Goal: Information Seeking & Learning: Understand process/instructions

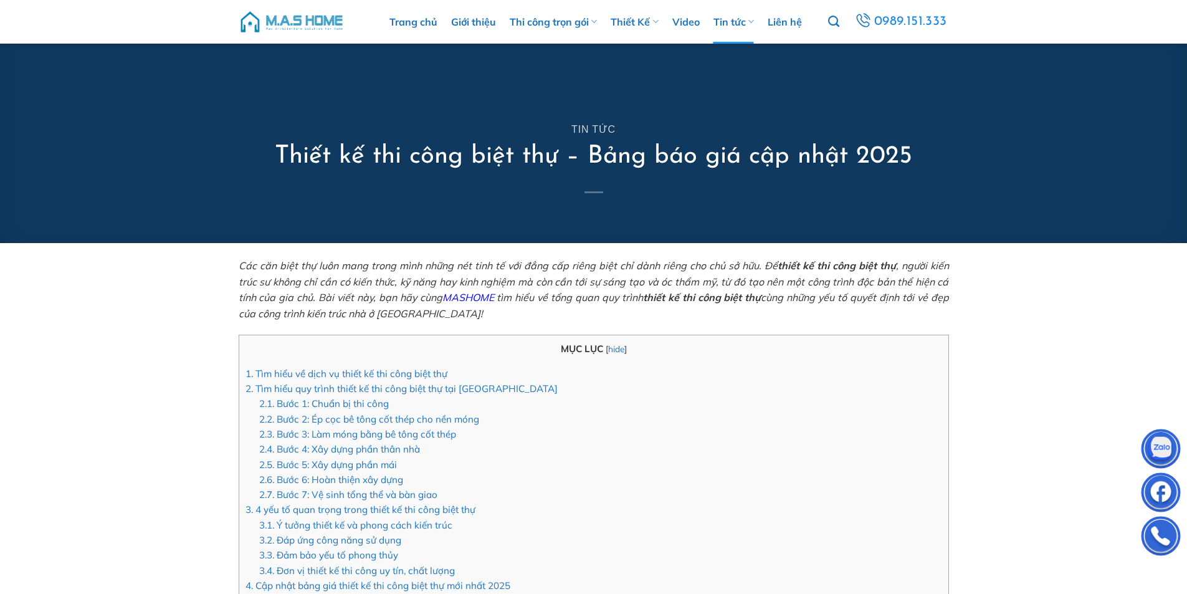
scroll to position [748, 0]
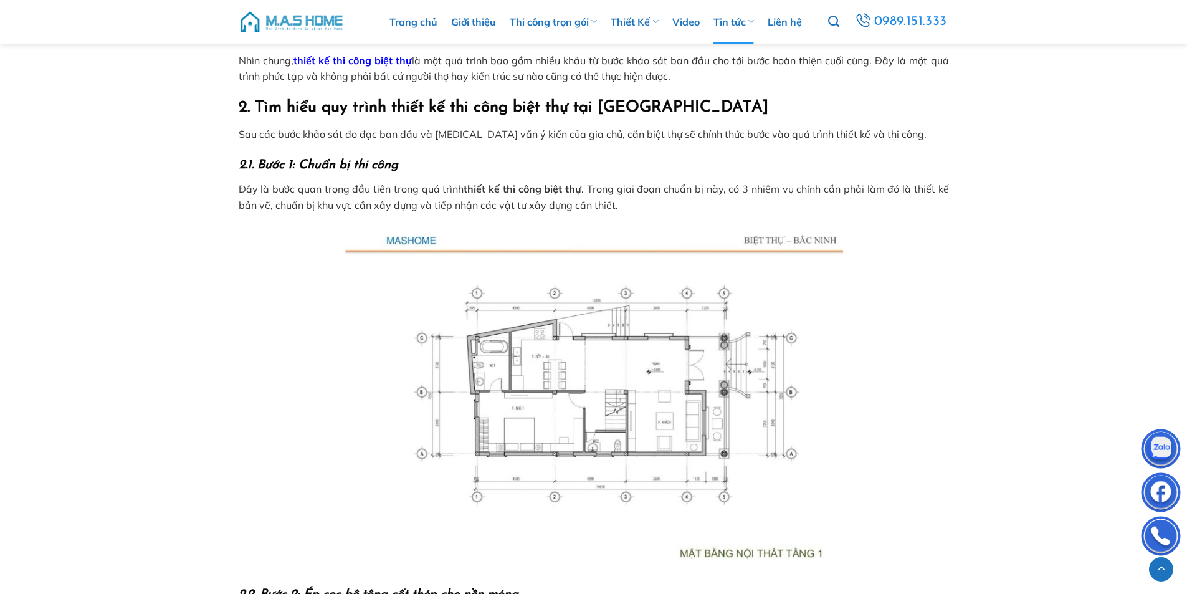
scroll to position [997, 0]
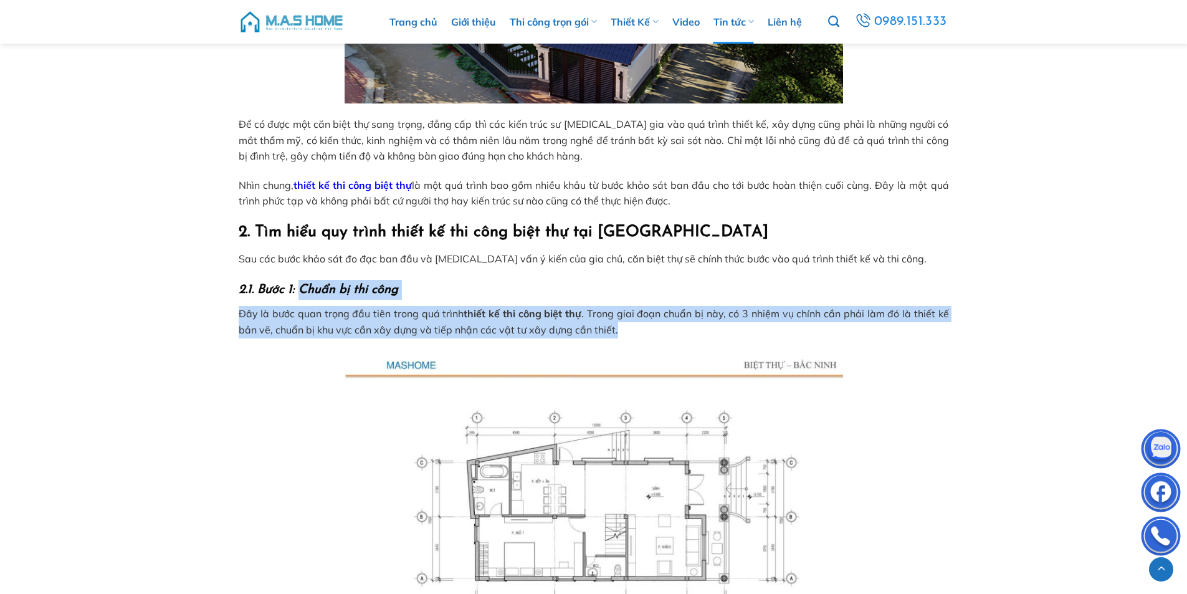
drag, startPoint x: 298, startPoint y: 288, endPoint x: 629, endPoint y: 327, distance: 332.5
copy div "Chuẩn bị thi công Đây là bước quan trọng đầu tiên trong quá trình thiết kế thi …"
click at [516, 283] on h3 "2.1. Bước 1: Chuẩn bị thi công" at bounding box center [594, 290] width 710 height 20
